Goal: Book appointment/travel/reservation

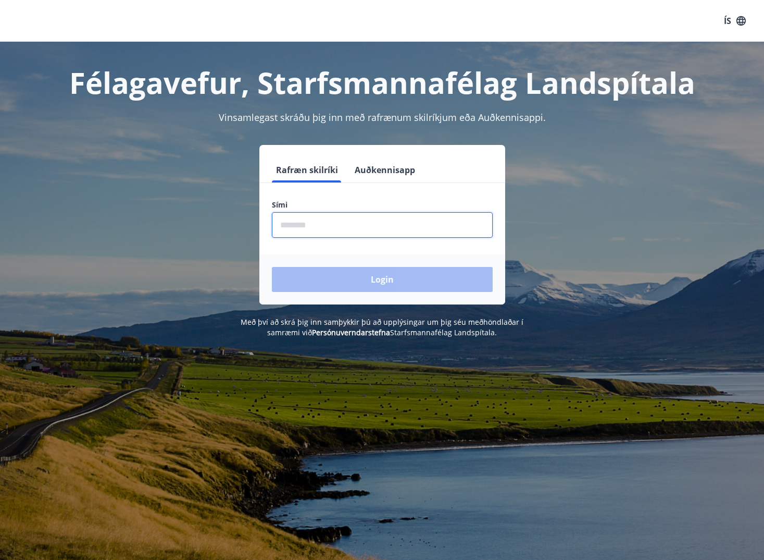
click at [286, 226] on input "phone" at bounding box center [382, 225] width 221 height 26
type input "********"
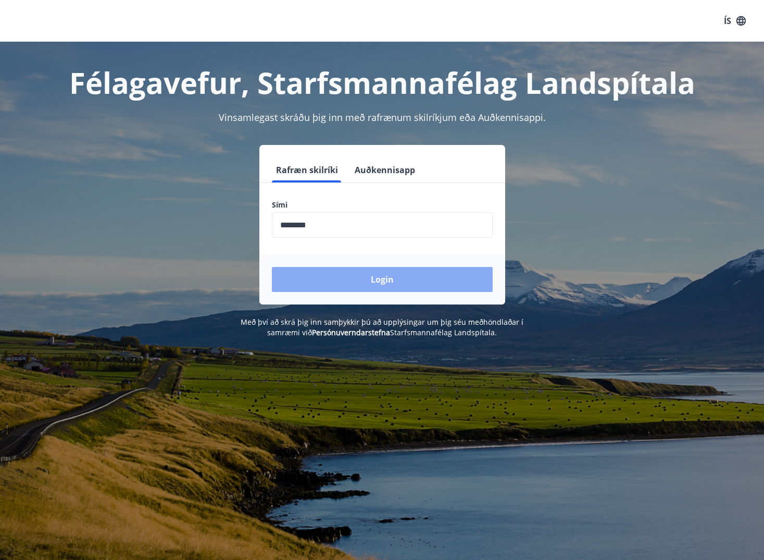
click at [387, 278] on button "Login" at bounding box center [382, 279] width 221 height 25
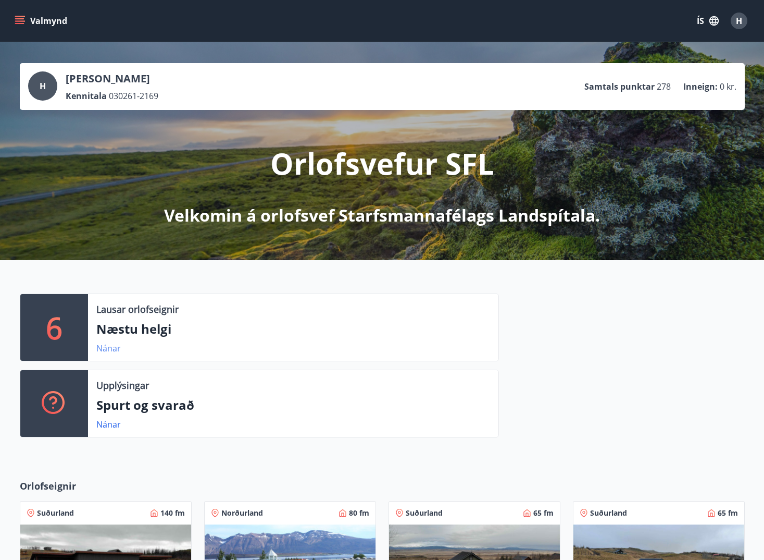
click at [109, 349] on link "Nánar" at bounding box center [108, 347] width 24 height 11
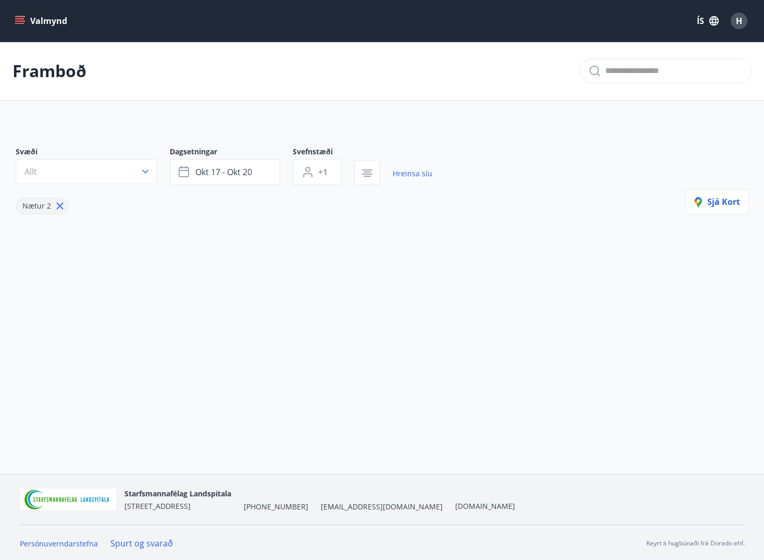
type input "*"
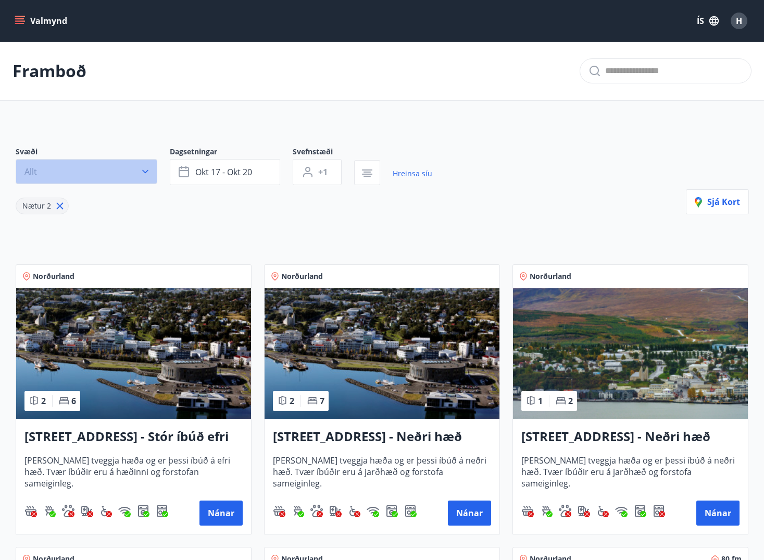
click at [150, 170] on icon "button" at bounding box center [145, 171] width 10 height 10
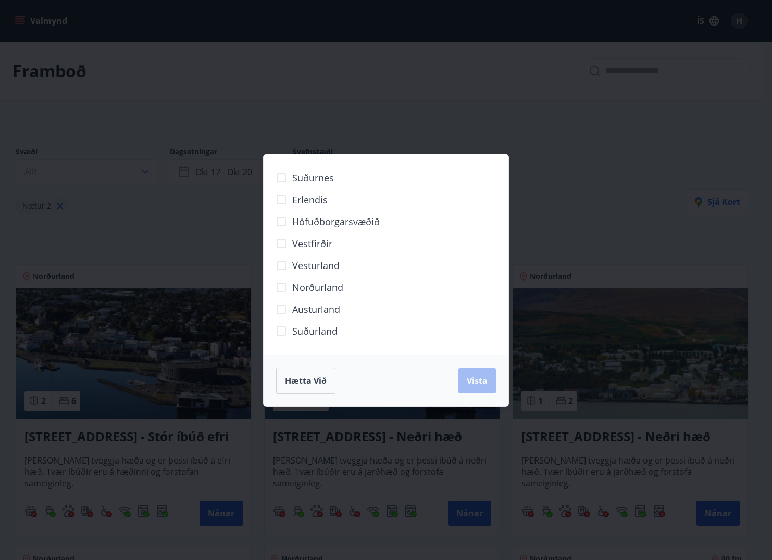
click at [149, 170] on div "Suðurnes Erlendis Höfuðborgarsvæðið Vestfirðir Vesturland Norðurland Austurland…" at bounding box center [386, 280] width 772 height 560
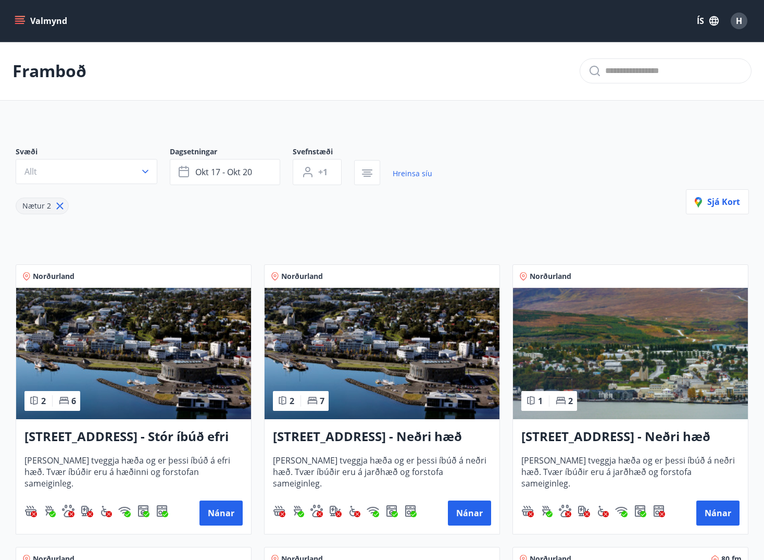
click at [15, 17] on icon "menu" at bounding box center [20, 21] width 10 height 10
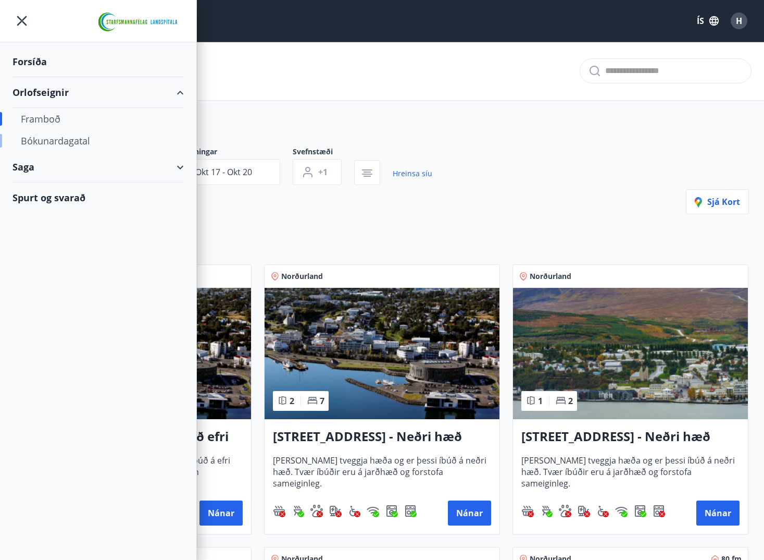
click at [52, 139] on div "Bókunardagatal" at bounding box center [98, 141] width 155 height 22
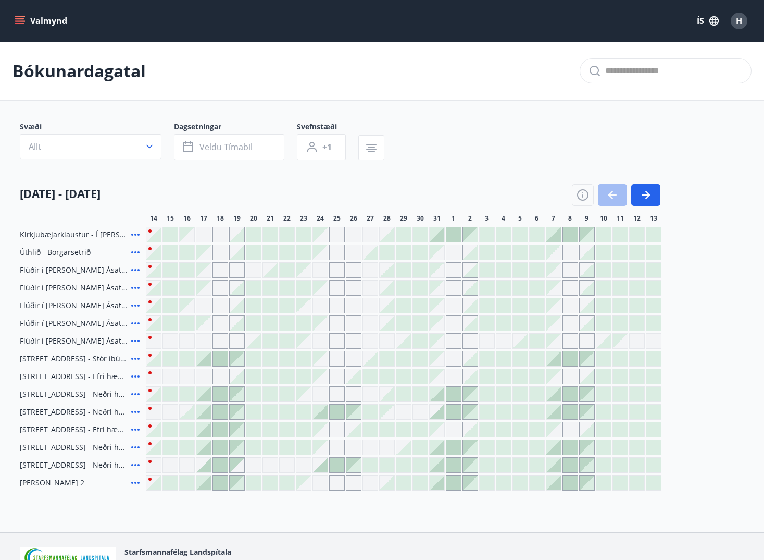
click at [338, 482] on div "Gráir dagar eru ekki bókanlegir" at bounding box center [337, 483] width 16 height 16
click at [338, 234] on div "Gráir dagar eru ekki bókanlegir" at bounding box center [337, 235] width 16 height 16
click at [356, 234] on div "Gráir dagar eru ekki bókanlegir" at bounding box center [354, 235] width 16 height 16
click at [391, 235] on div at bounding box center [387, 234] width 15 height 15
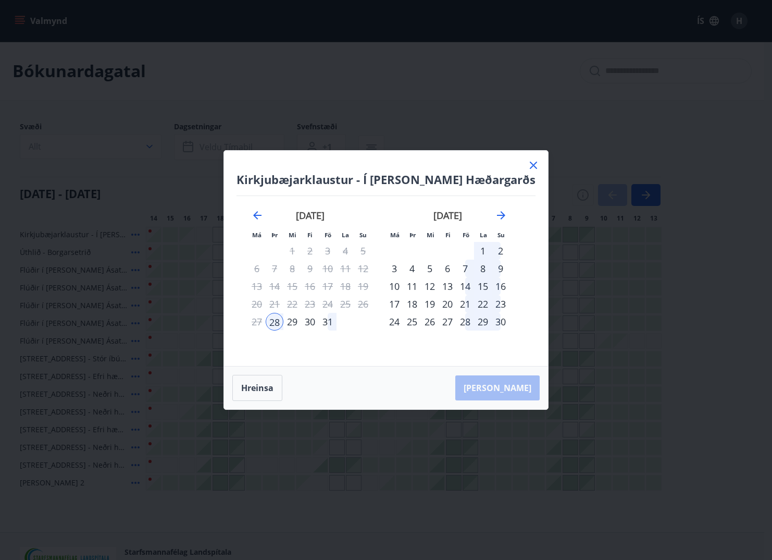
click at [529, 164] on icon at bounding box center [533, 165] width 13 height 13
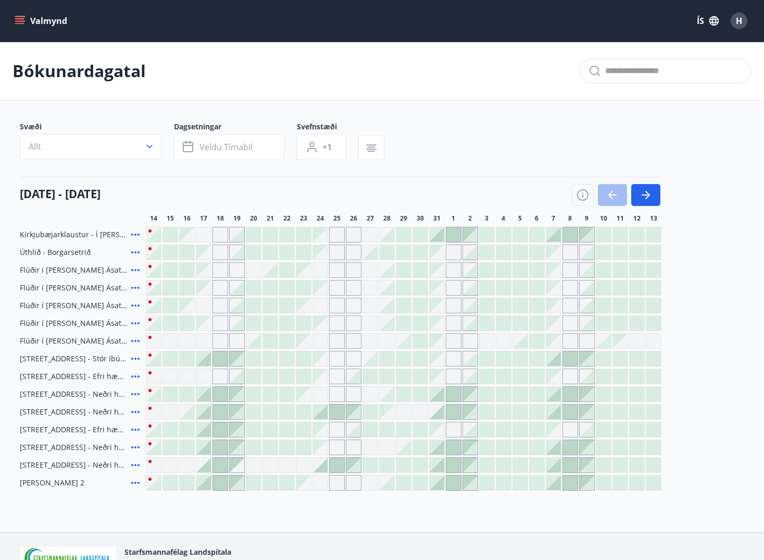
click at [451, 236] on div at bounding box center [454, 234] width 15 height 15
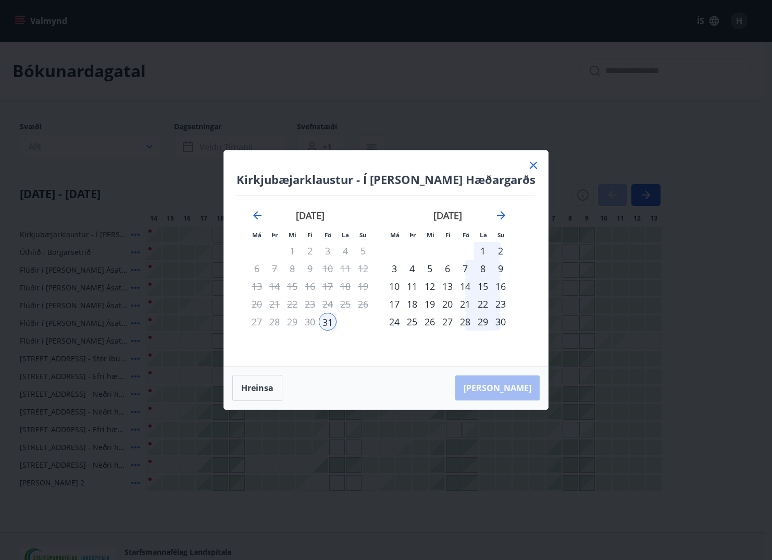
click at [529, 164] on icon at bounding box center [533, 165] width 13 height 13
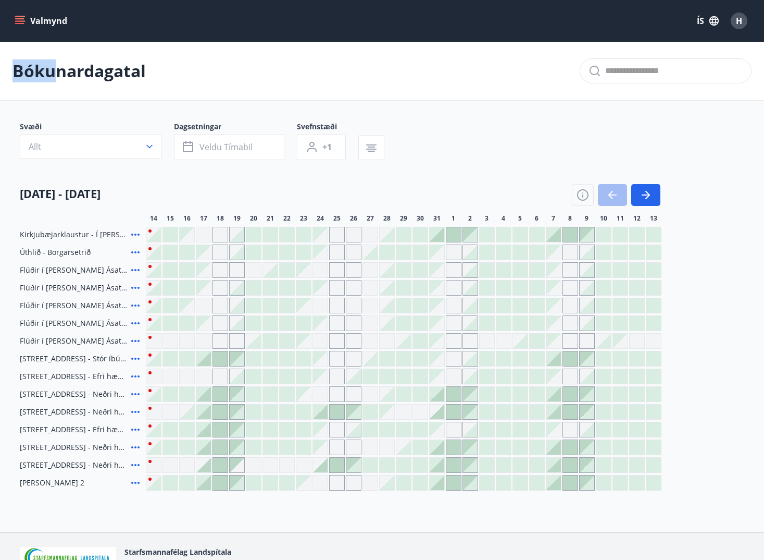
drag, startPoint x: 64, startPoint y: 38, endPoint x: 57, endPoint y: 57, distance: 20.9
click at [57, 57] on div "Valmynd ÍS H Bókunardagatal Svæði Allt Dagsetningar Veldu tímabil Svefnstæði +1…" at bounding box center [382, 266] width 764 height 532
